Goal: Find specific page/section: Find specific page/section

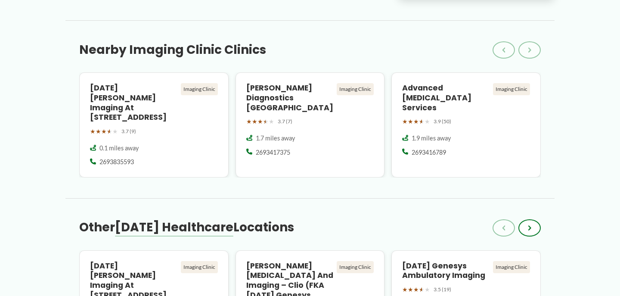
scroll to position [140, 0]
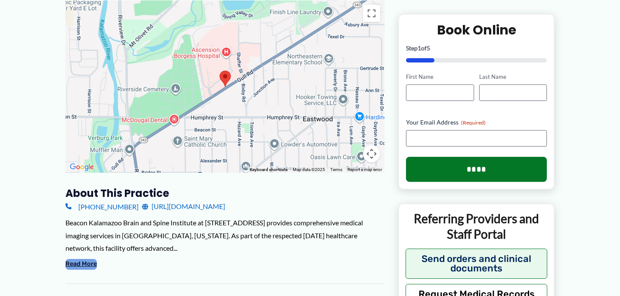
click at [75, 264] on button "Read More" at bounding box center [80, 264] width 31 height 10
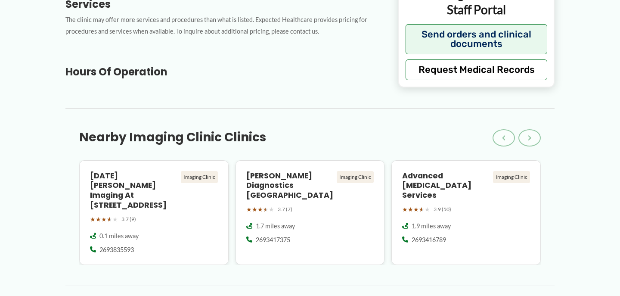
scroll to position [603, 0]
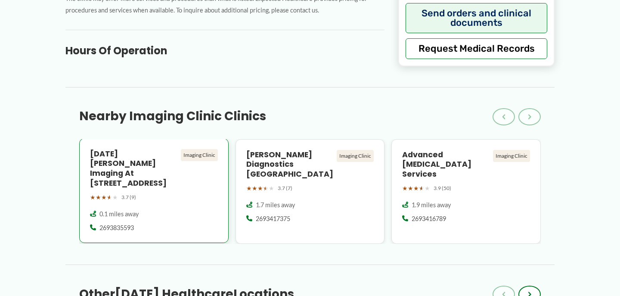
click at [131, 149] on h4 "[DATE] [PERSON_NAME] Imaging at [STREET_ADDRESS]" at bounding box center [133, 168] width 87 height 39
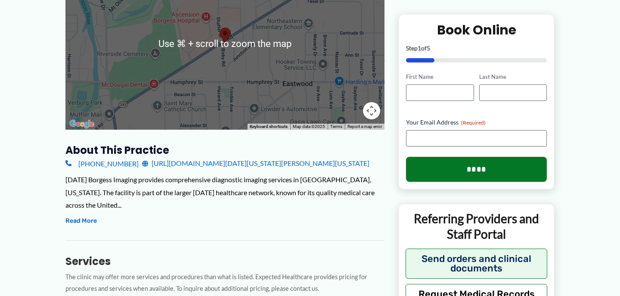
scroll to position [187, 0]
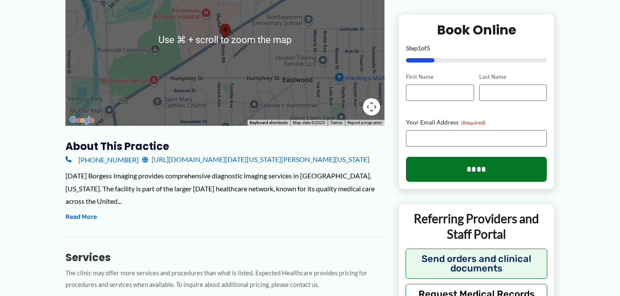
click at [188, 153] on link "https://healthcare.ascension.org/locations/michigan/mikal/kalamazoo-kni-southwe…" at bounding box center [255, 159] width 227 height 13
